Goal: Register for event/course

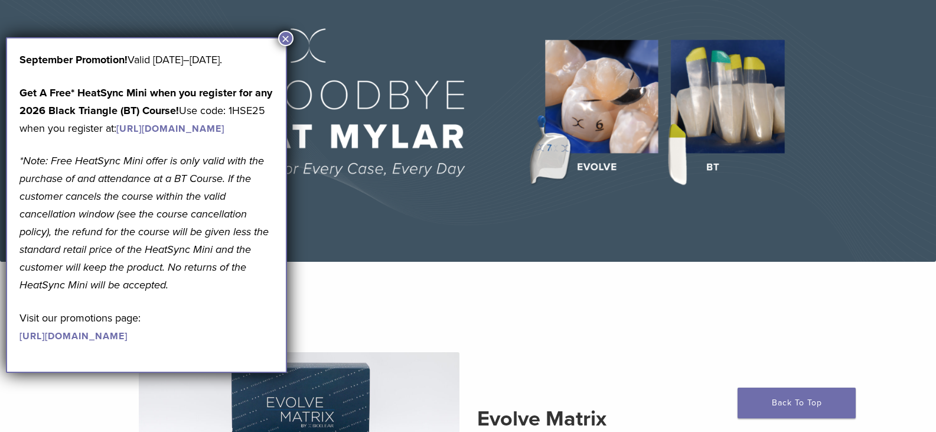
scroll to position [118, 0]
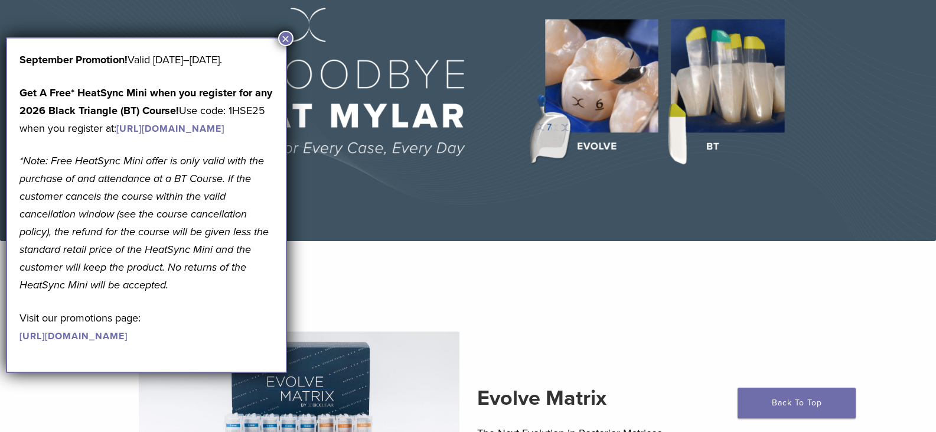
click at [286, 40] on button "×" at bounding box center [285, 38] width 15 height 15
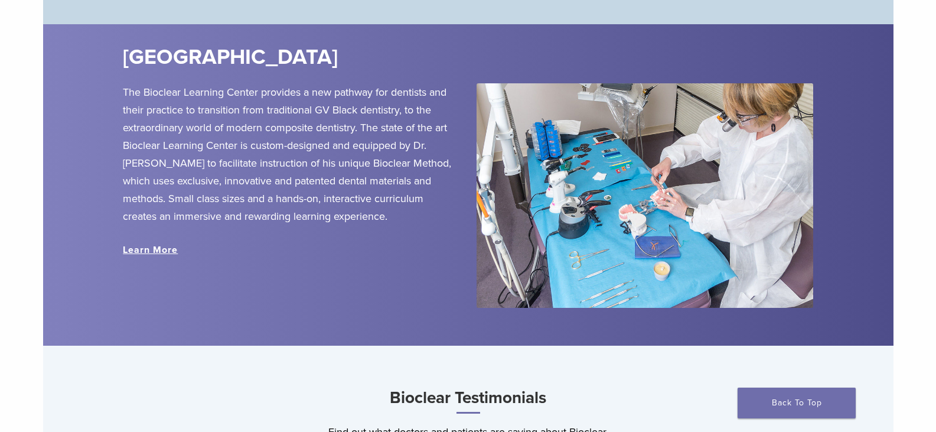
scroll to position [1417, 0]
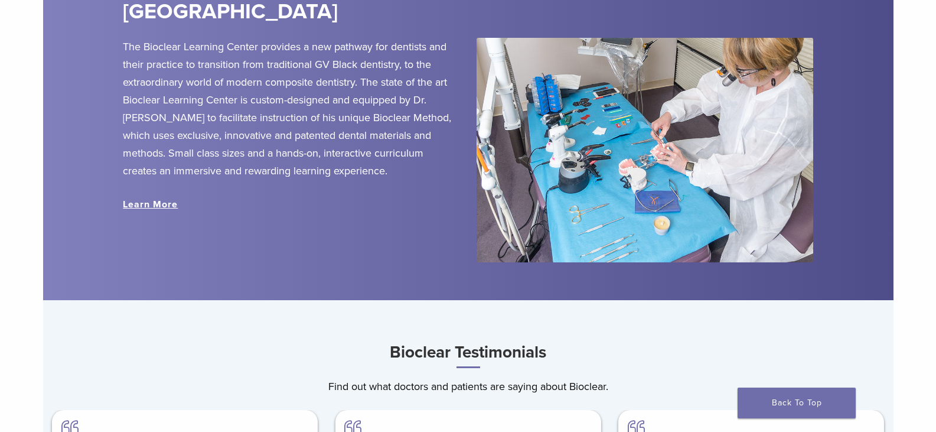
click at [151, 207] on link "Learn More" at bounding box center [150, 204] width 55 height 12
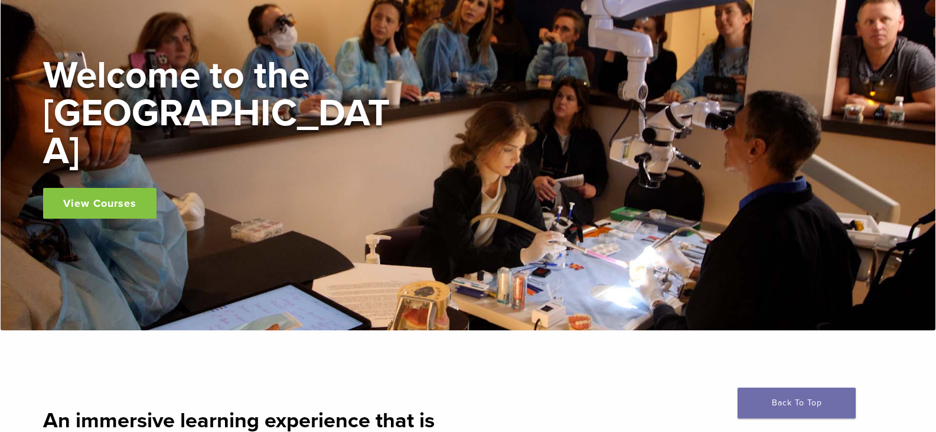
scroll to position [118, 0]
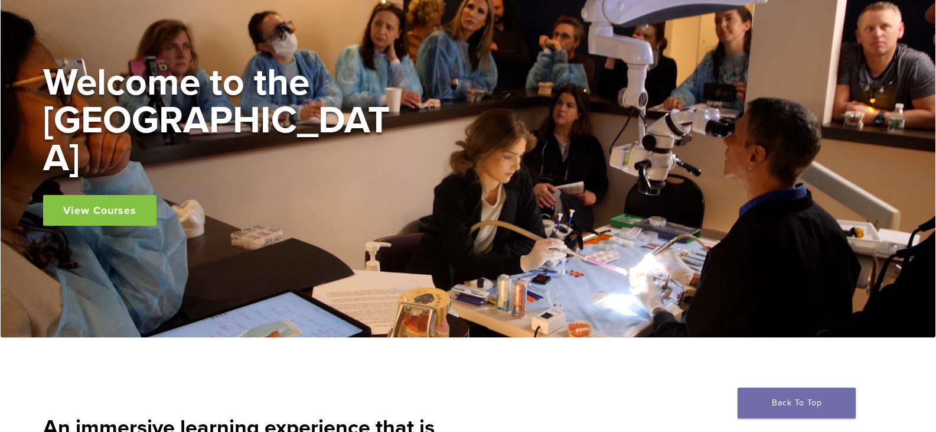
click at [96, 195] on link "View Courses" at bounding box center [99, 210] width 113 height 31
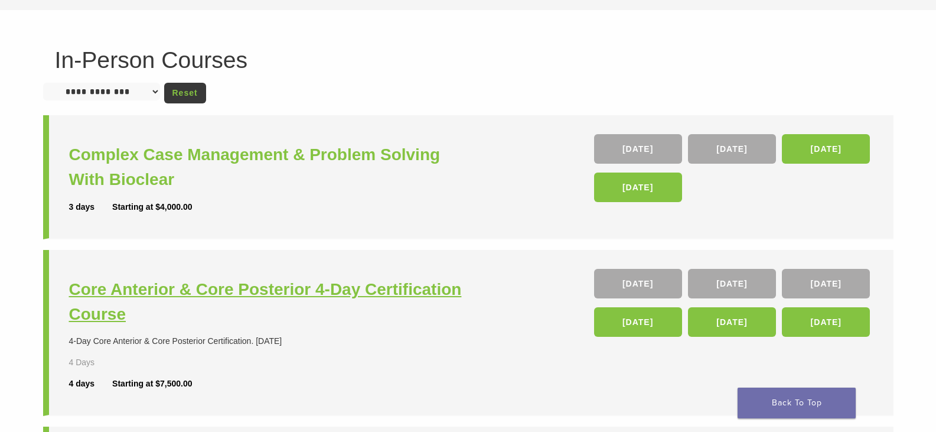
scroll to position [59, 0]
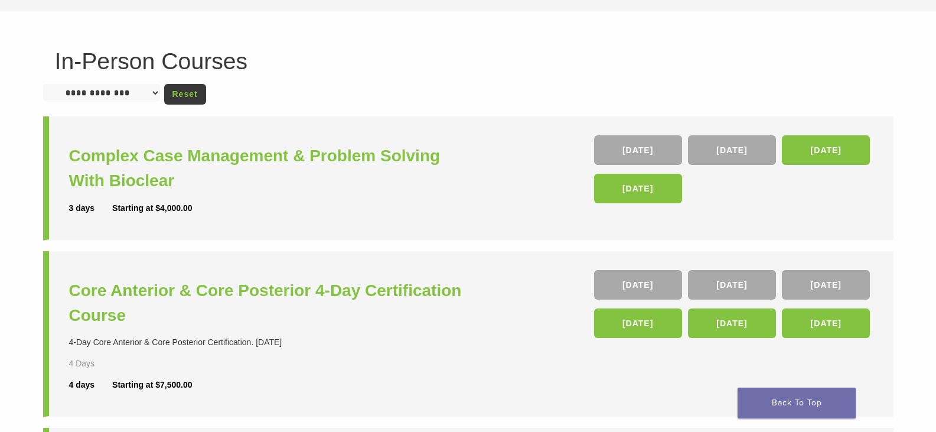
click at [160, 93] on select "**********" at bounding box center [101, 93] width 117 height 18
click at [365, 44] on div "**********" at bounding box center [468, 420] width 936 height 819
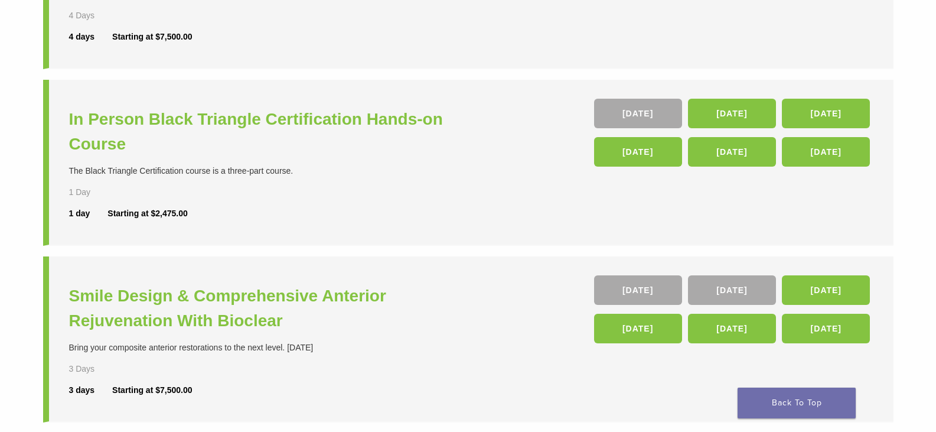
scroll to position [413, 0]
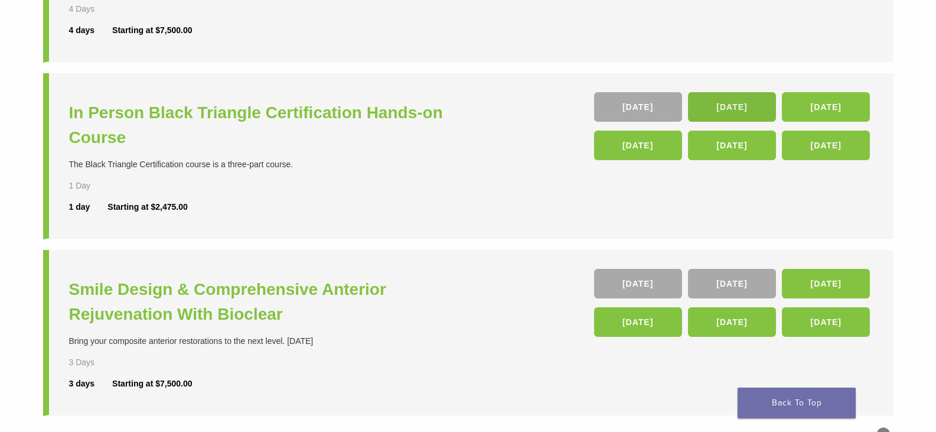
click at [728, 99] on link "14 Nov" at bounding box center [732, 107] width 88 height 30
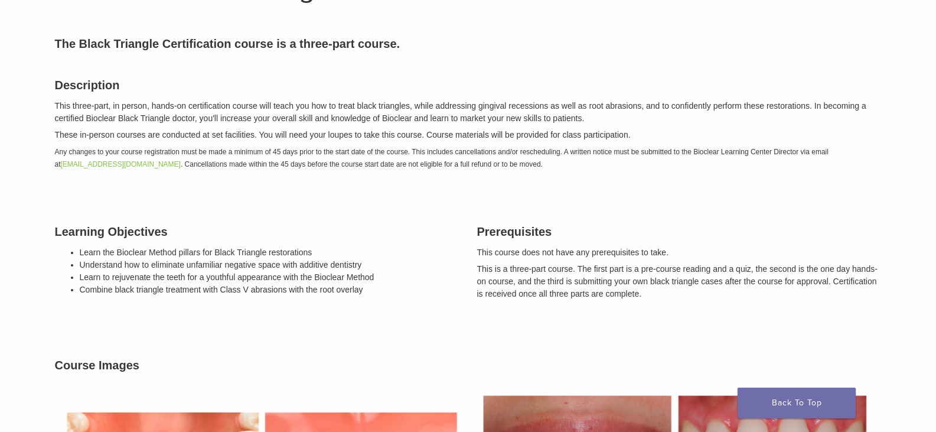
scroll to position [118, 0]
